Goal: Information Seeking & Learning: Learn about a topic

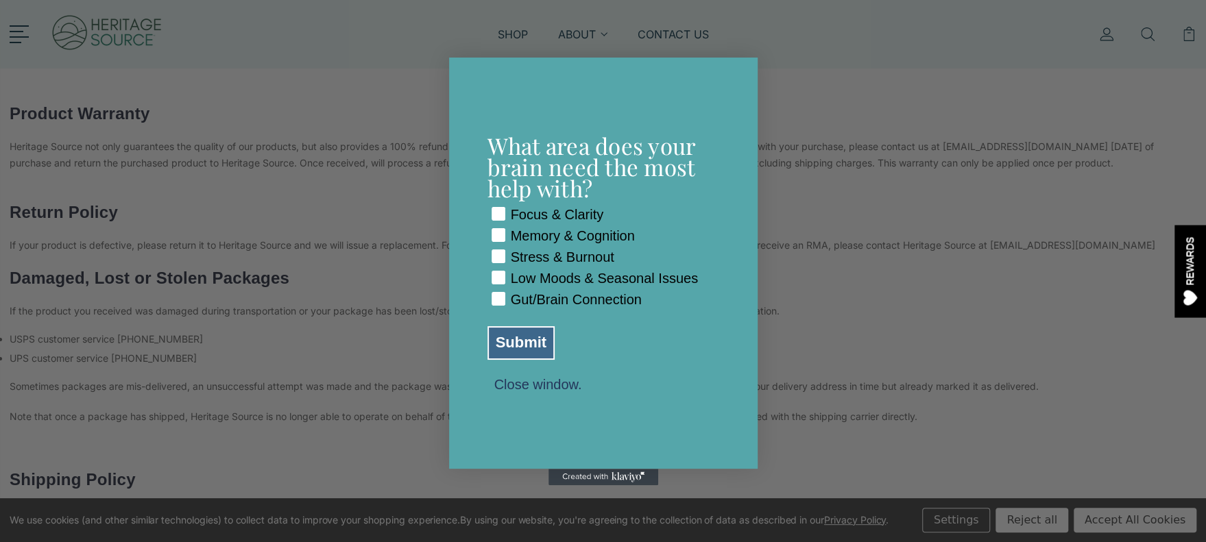
click at [975, 167] on div "Close dialog What area does your brain need the most help with? Checkbox Focus …" at bounding box center [603, 271] width 1206 height 542
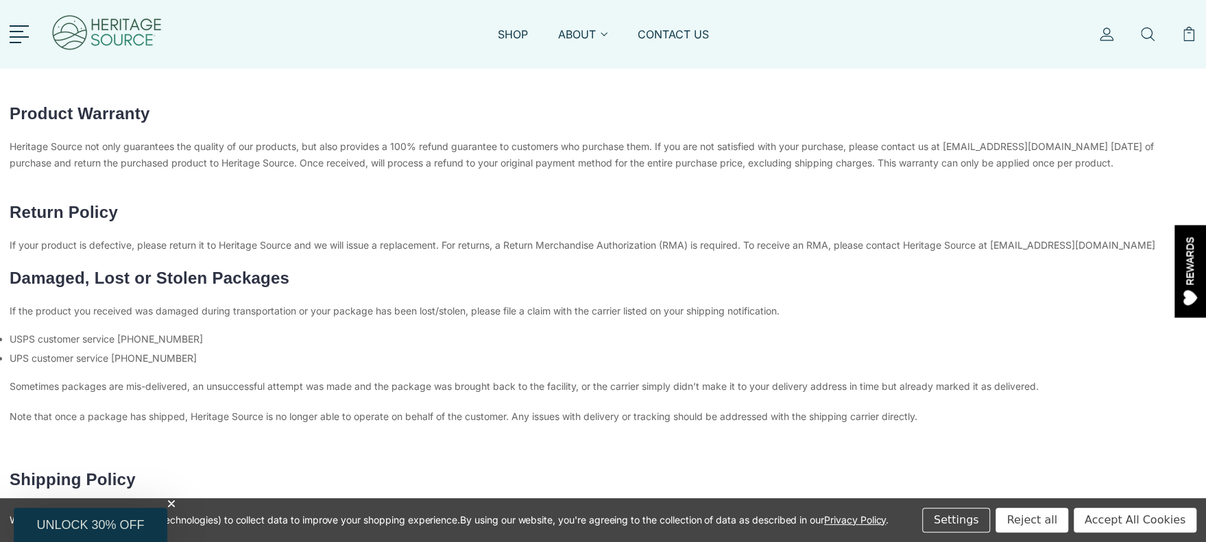
drag, startPoint x: 14, startPoint y: 109, endPoint x: 1128, endPoint y: 164, distance: 1115.8
click at [1128, 164] on div "Product Warranty Heritage Source not only guarantees the quality of our product…" at bounding box center [602, 454] width 1207 height 731
copy div "Product Warranty Heritage Source not only guarantees the quality of our product…"
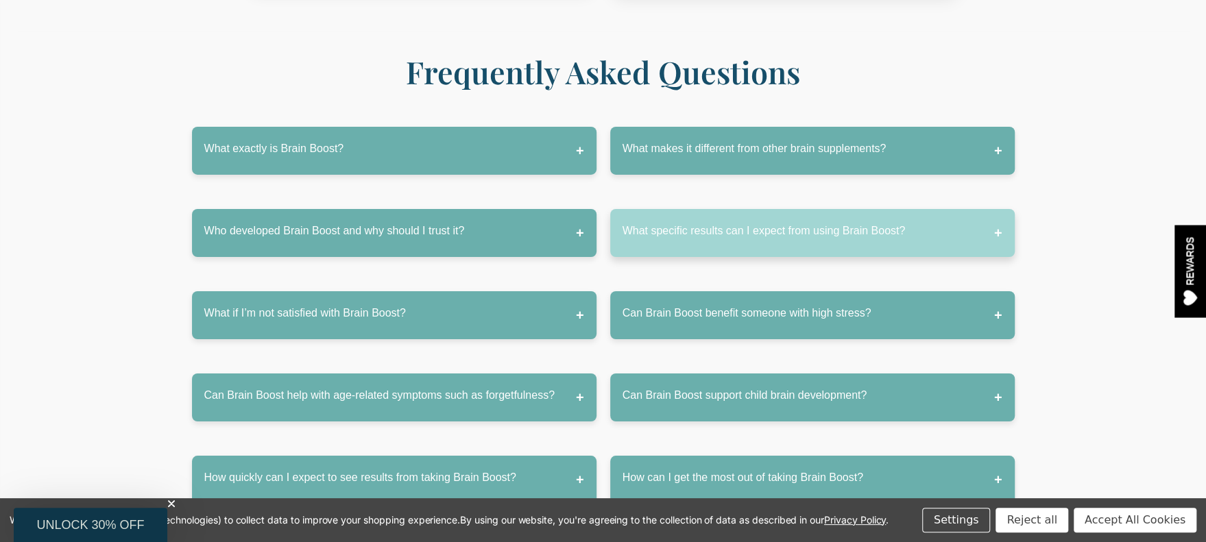
scroll to position [6975, 0]
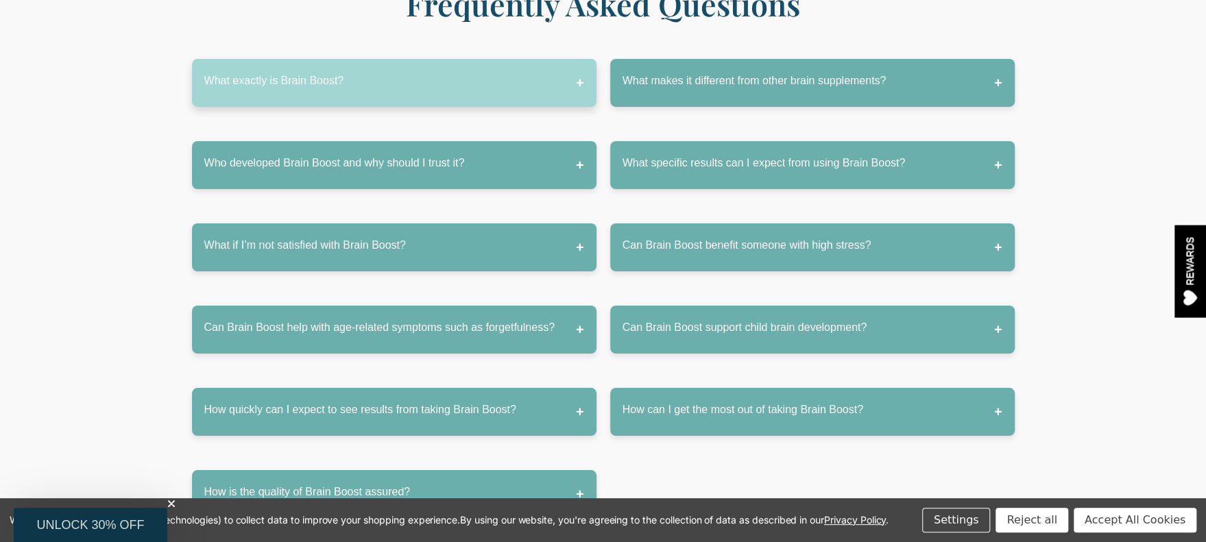
click at [488, 59] on button "What exactly is Brain Boost?" at bounding box center [394, 83] width 404 height 48
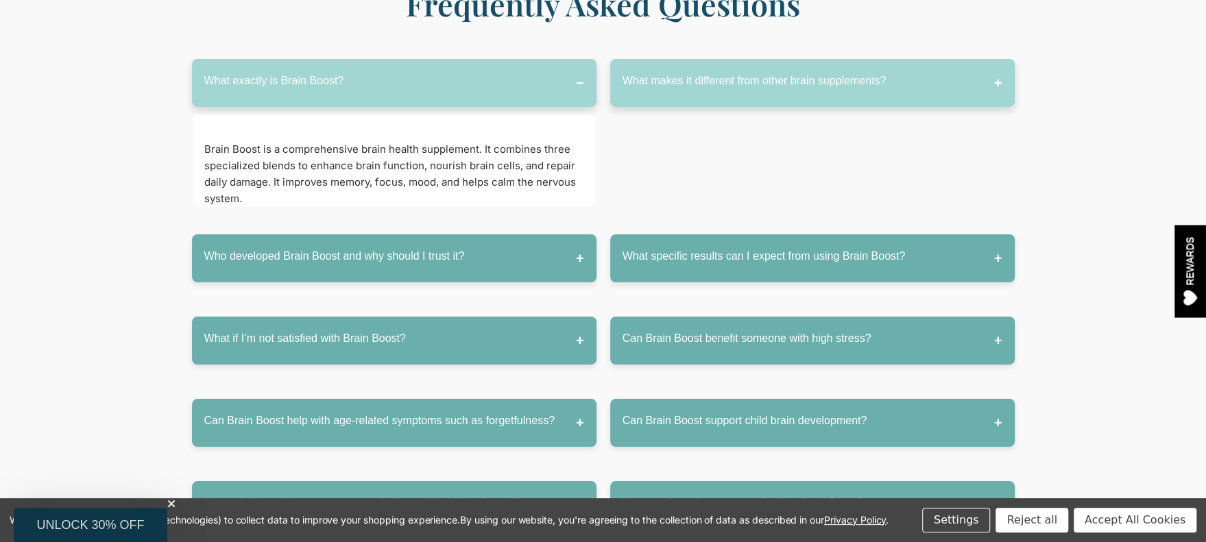
click at [761, 59] on button "What makes it different from other brain supplements?" at bounding box center [812, 83] width 404 height 48
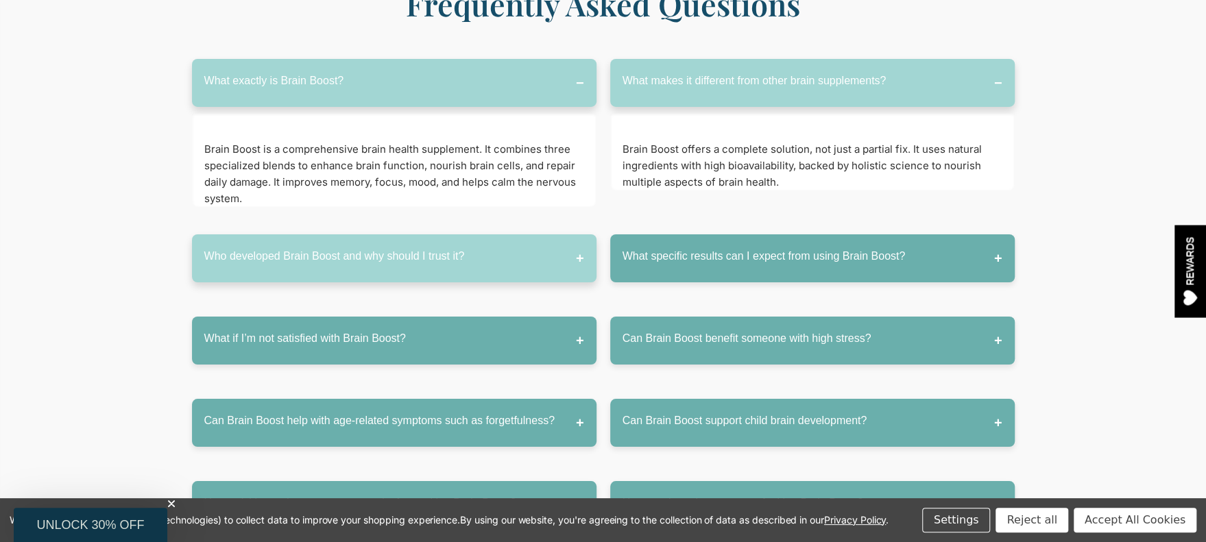
click at [433, 234] on button "Who developed Brain Boost and why should I trust it?" at bounding box center [394, 258] width 404 height 48
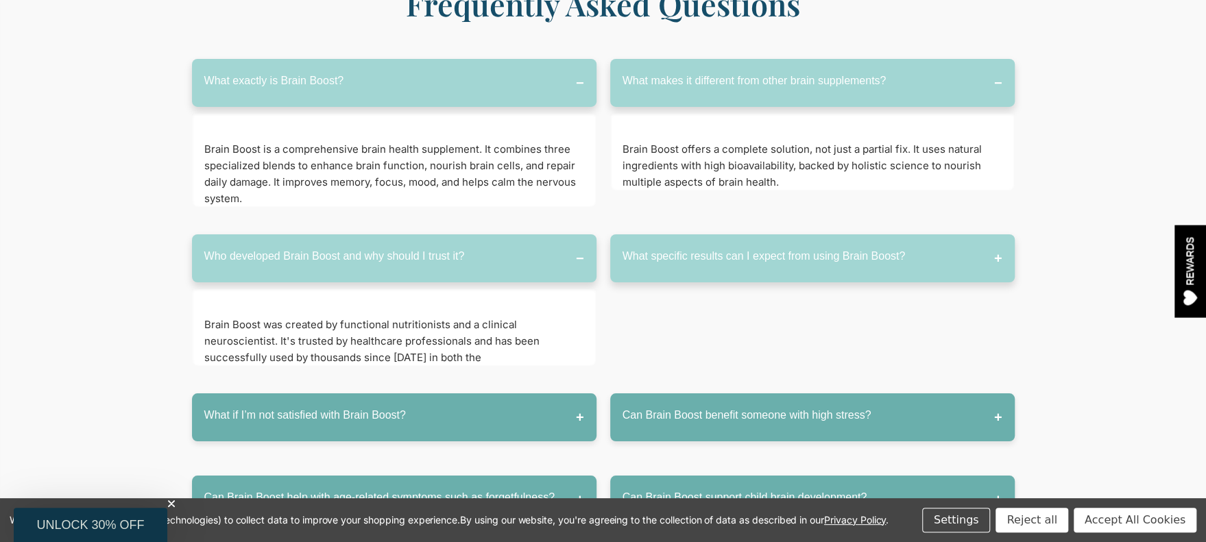
click at [772, 234] on button "What specific results can I expect from using Brain Boost?" at bounding box center [812, 258] width 404 height 48
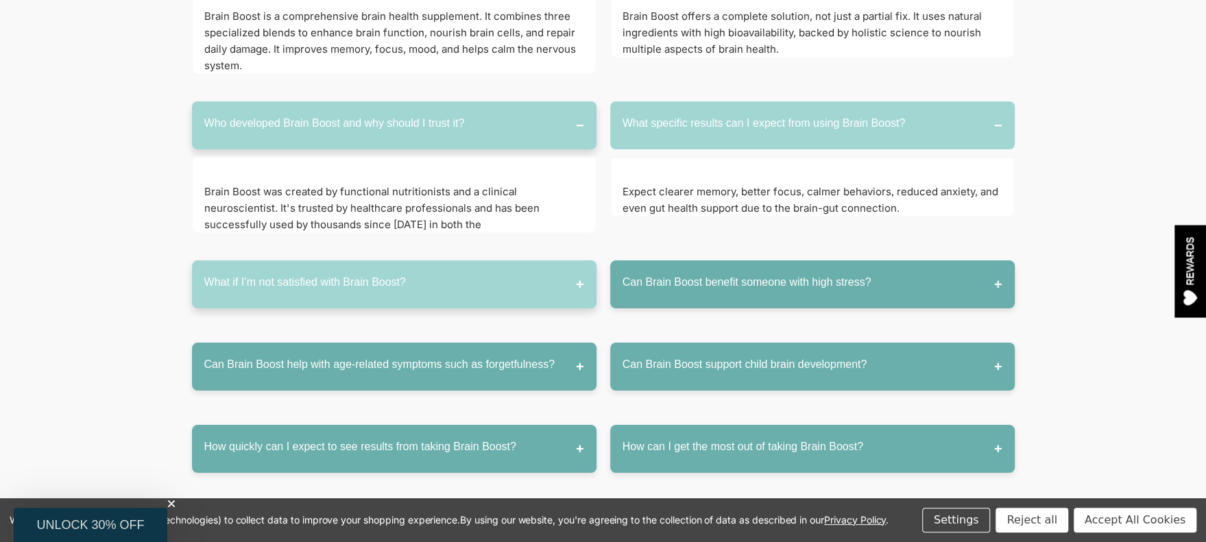
scroll to position [7112, 0]
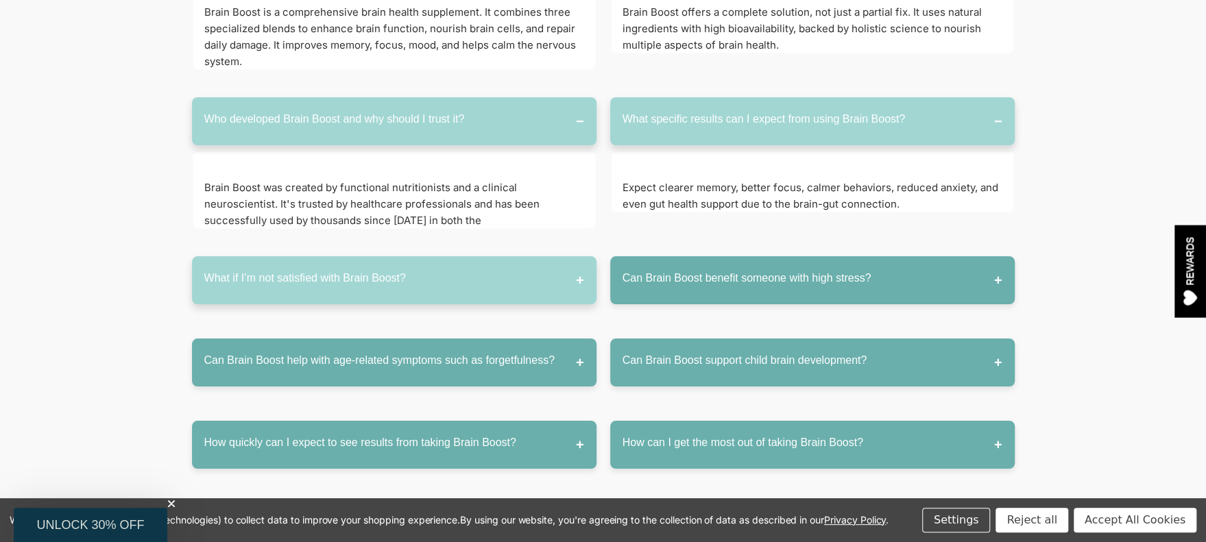
click at [495, 256] on button "What if I’m not satisfied with Brain Boost?" at bounding box center [394, 280] width 404 height 48
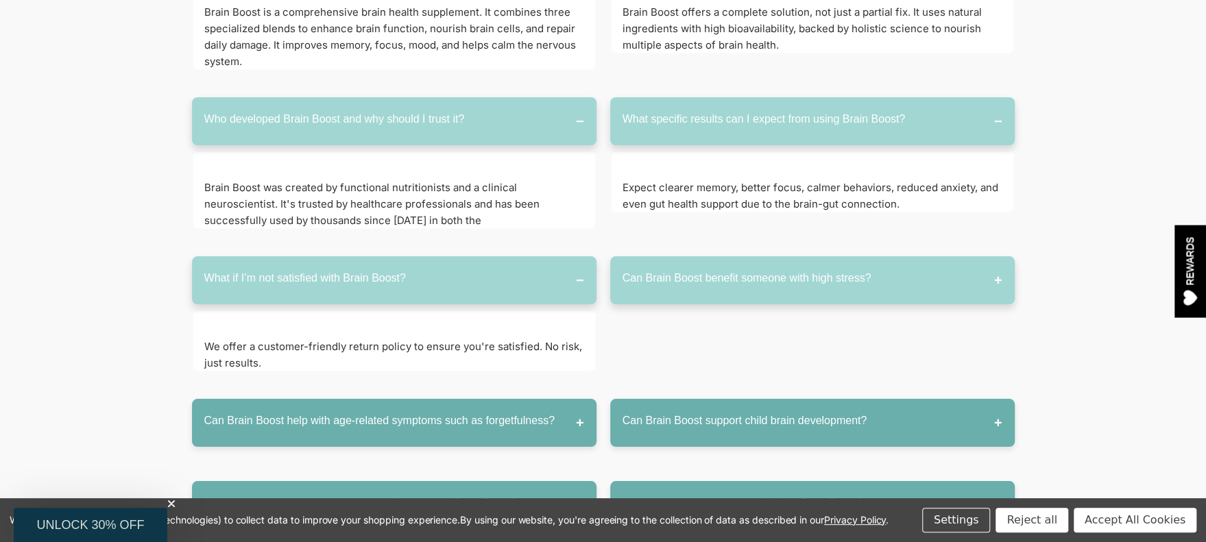
click at [711, 256] on button "Can Brain Boost benefit someone with high stress?" at bounding box center [812, 280] width 404 height 48
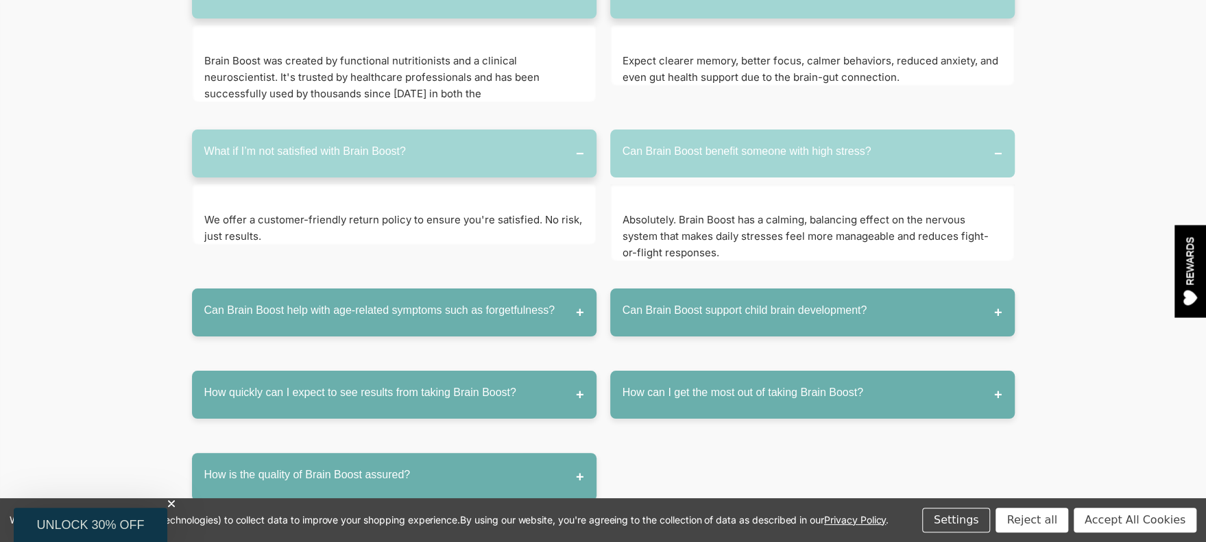
scroll to position [7249, 0]
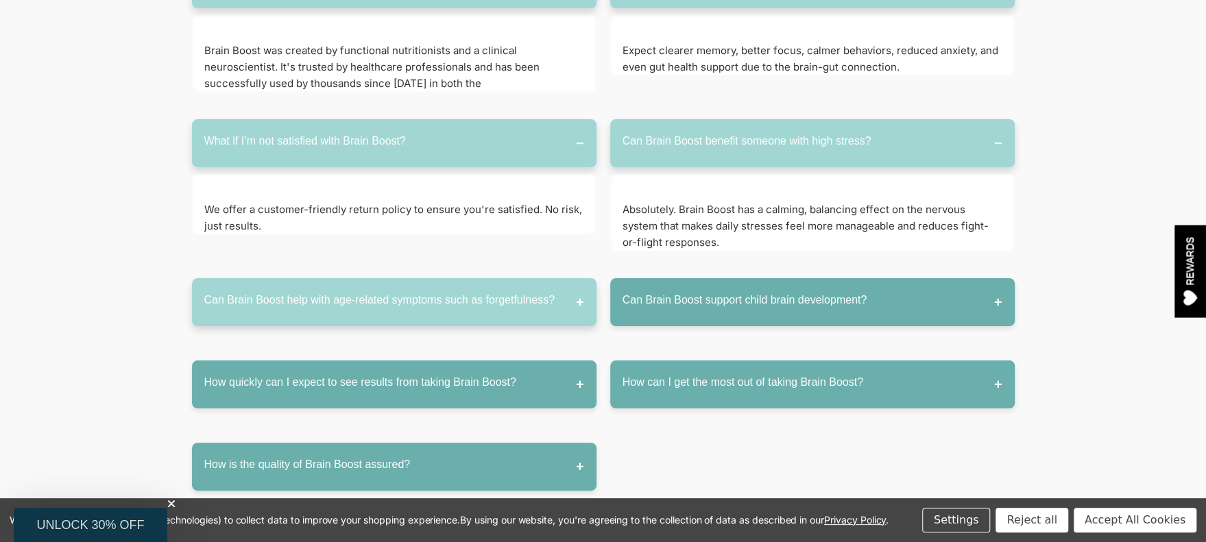
click at [435, 278] on button "Can Brain Boost help with age-related symptoms such as forgetfulness?" at bounding box center [394, 302] width 404 height 48
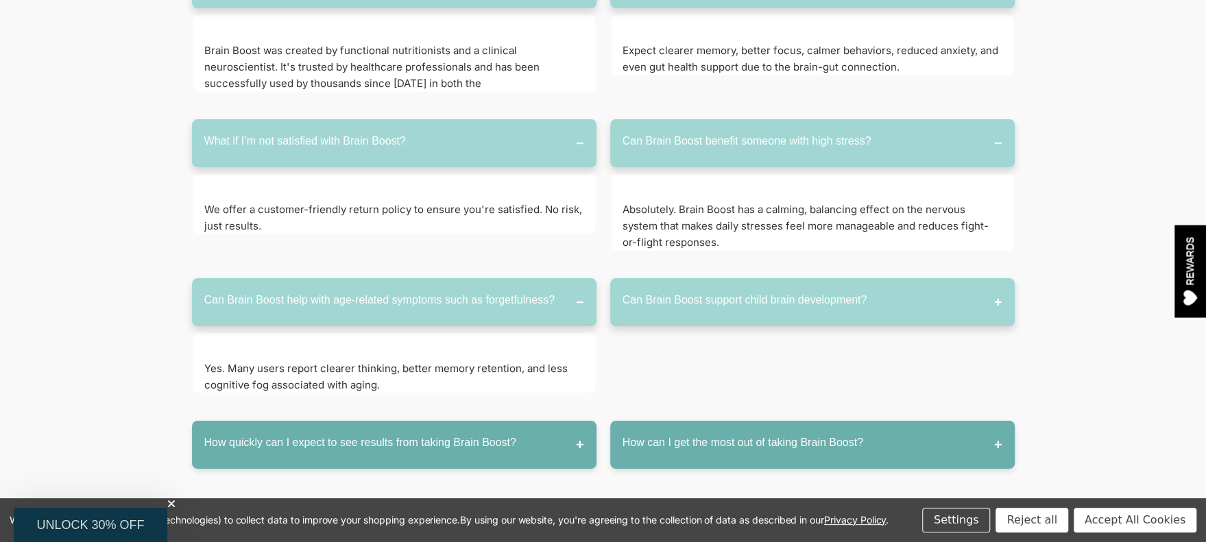
click at [764, 278] on button "Can Brain Boost support child brain development?" at bounding box center [812, 302] width 404 height 48
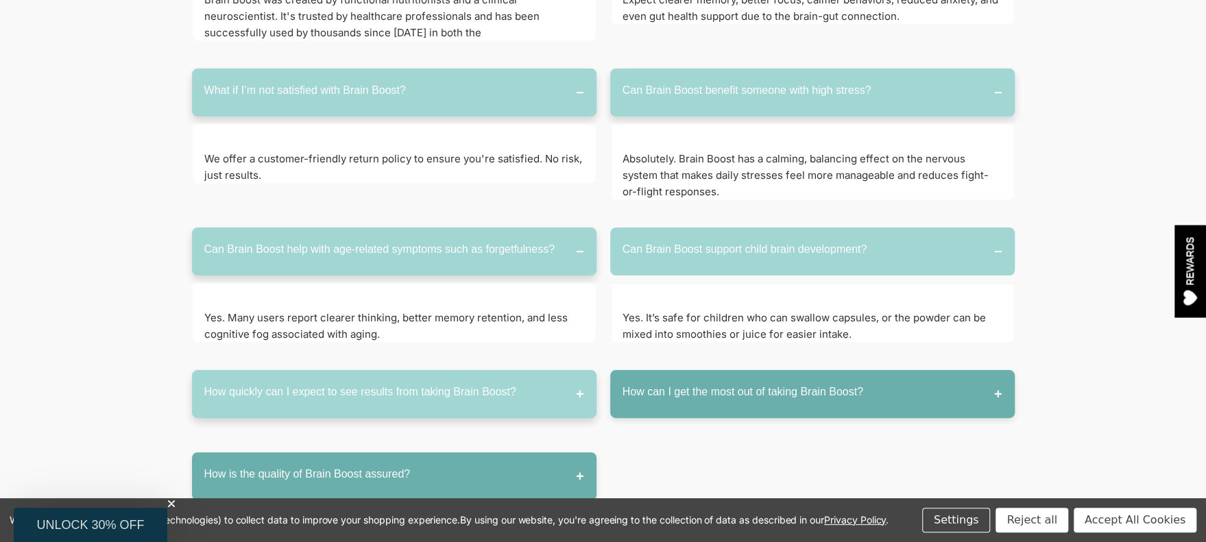
scroll to position [7387, 0]
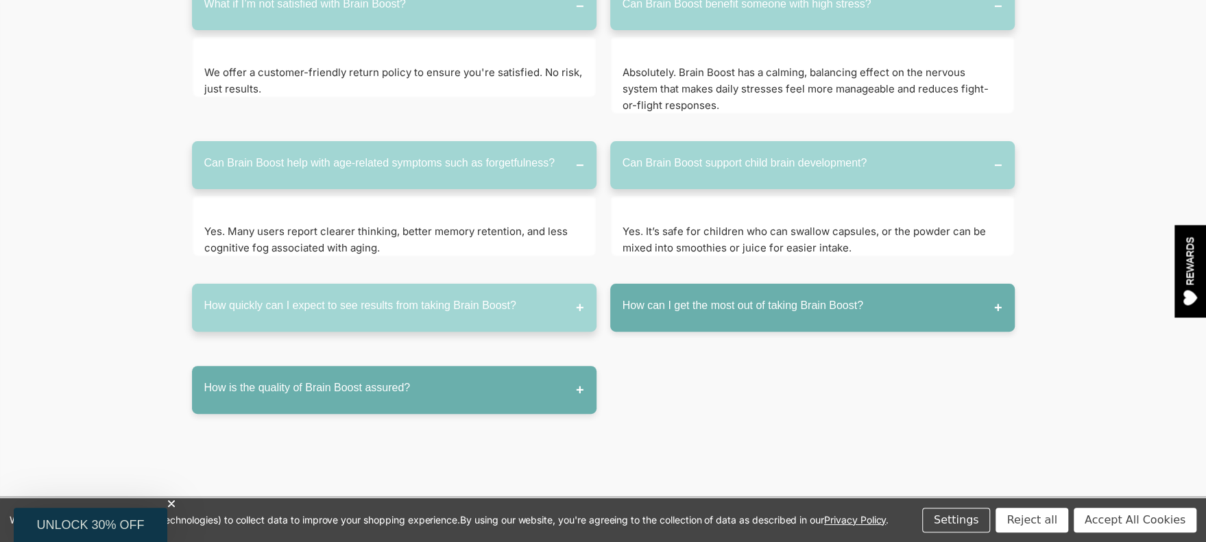
click at [456, 284] on button "How quickly can I expect to see results from taking Brain Boost?" at bounding box center [394, 308] width 404 height 48
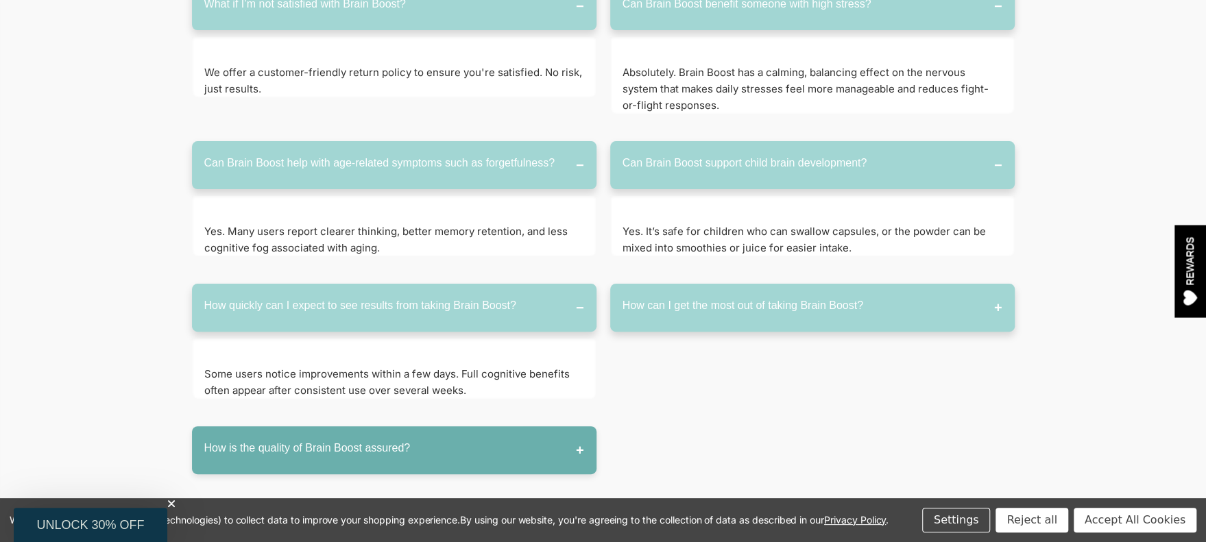
click at [722, 284] on button "How can I get the most out of taking Brain Boost?" at bounding box center [812, 308] width 404 height 48
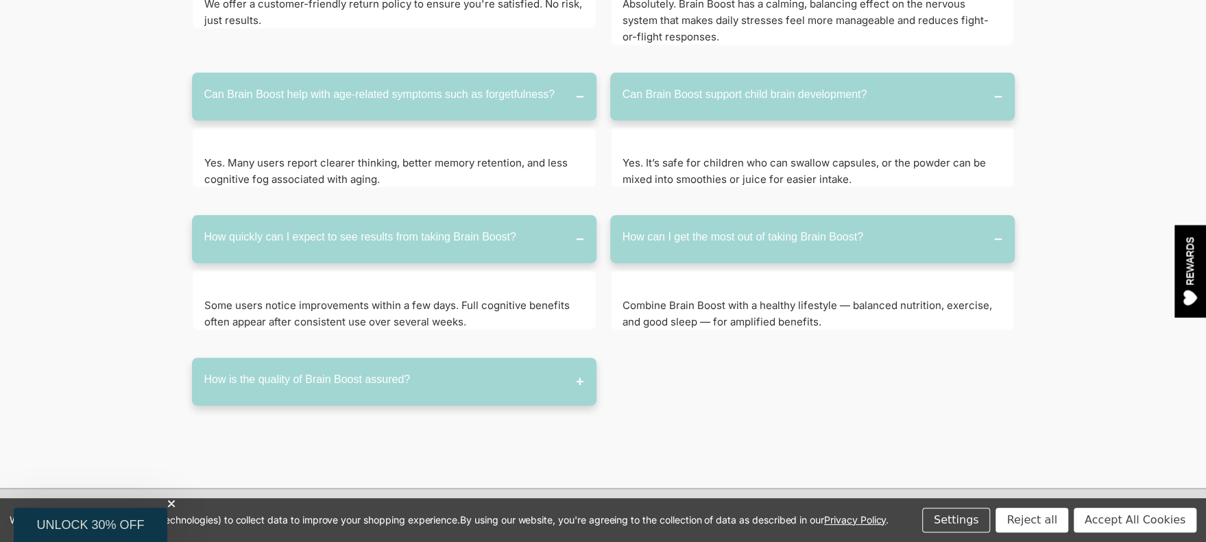
click at [459, 358] on button "How is the quality of Brain Boost assured?" at bounding box center [394, 382] width 404 height 48
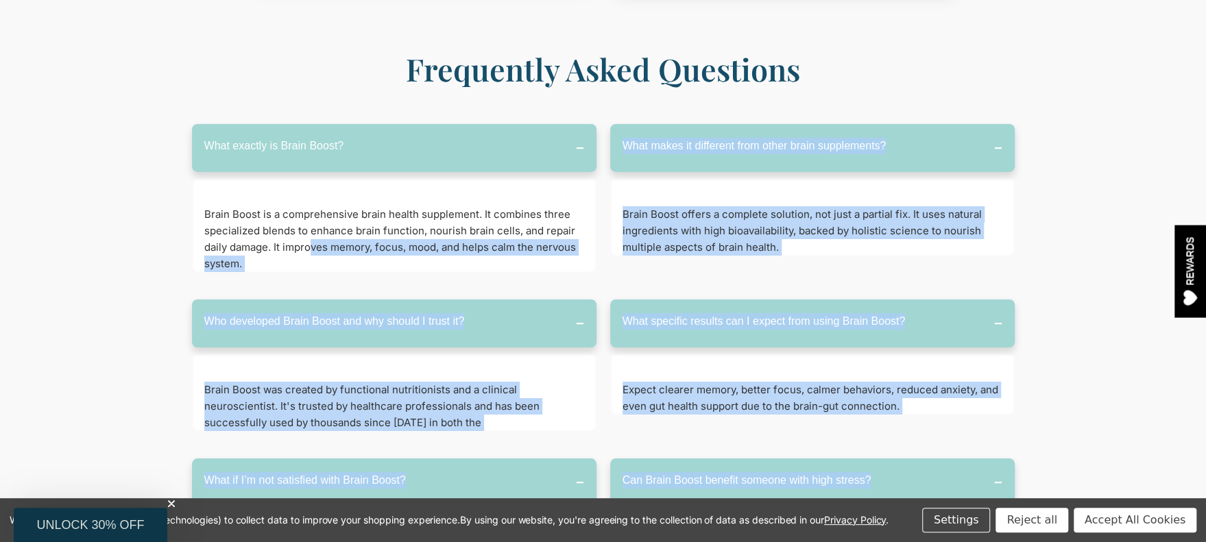
scroll to position [6907, 0]
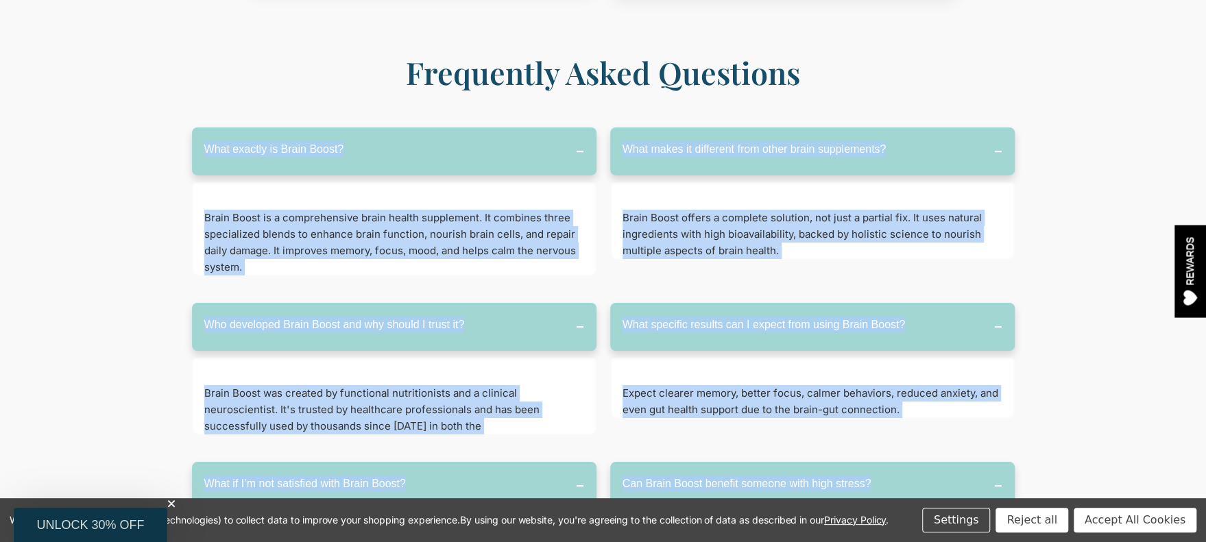
drag, startPoint x: 652, startPoint y: 418, endPoint x: 210, endPoint y: 108, distance: 540.4
copy div "What exactly is Brain Boost? Brain Boost is a comprehensive brain health supple…"
